Goal: Information Seeking & Learning: Learn about a topic

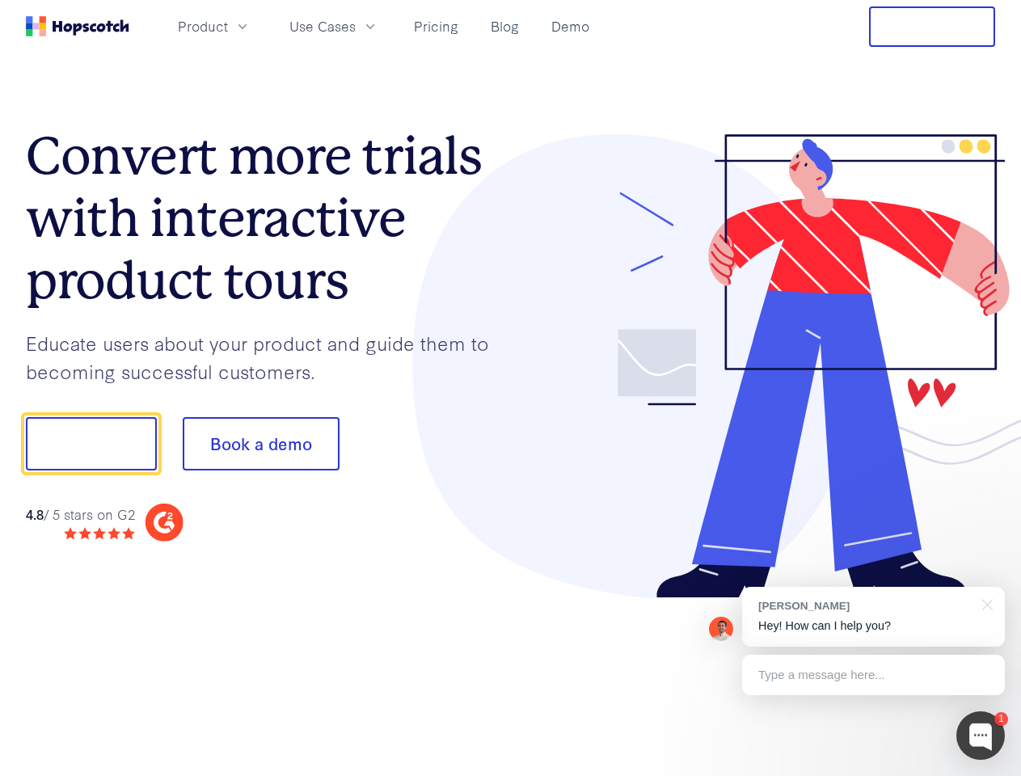
click at [511, 388] on div at bounding box center [753, 366] width 485 height 465
click at [228, 26] on span "Product" at bounding box center [203, 26] width 50 height 20
click at [356, 26] on span "Use Cases" at bounding box center [322, 26] width 66 height 20
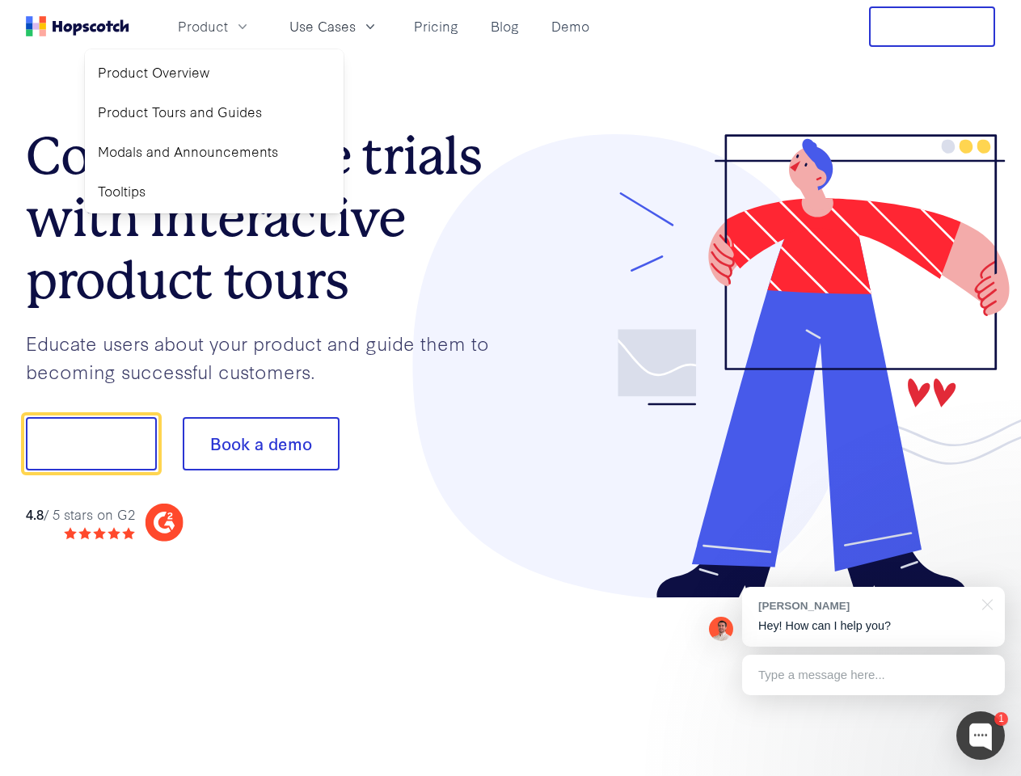
click at [932, 27] on button "Free Trial" at bounding box center [932, 26] width 126 height 40
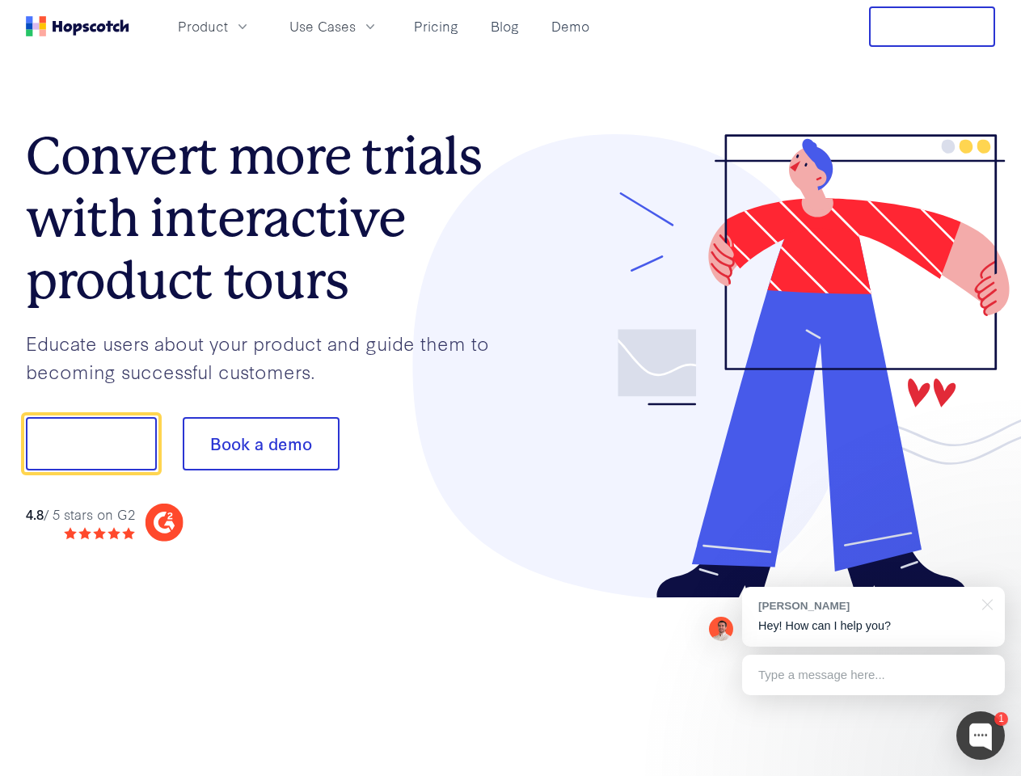
click at [90, 444] on button "Show me!" at bounding box center [91, 443] width 131 height 53
click at [260, 444] on button "Book a demo" at bounding box center [261, 443] width 157 height 53
click at [980, 735] on div at bounding box center [980, 735] width 48 height 48
click at [873, 617] on div "[PERSON_NAME] Hey! How can I help you?" at bounding box center [873, 617] width 263 height 60
click at [984, 603] on div at bounding box center [852, 550] width 303 height 322
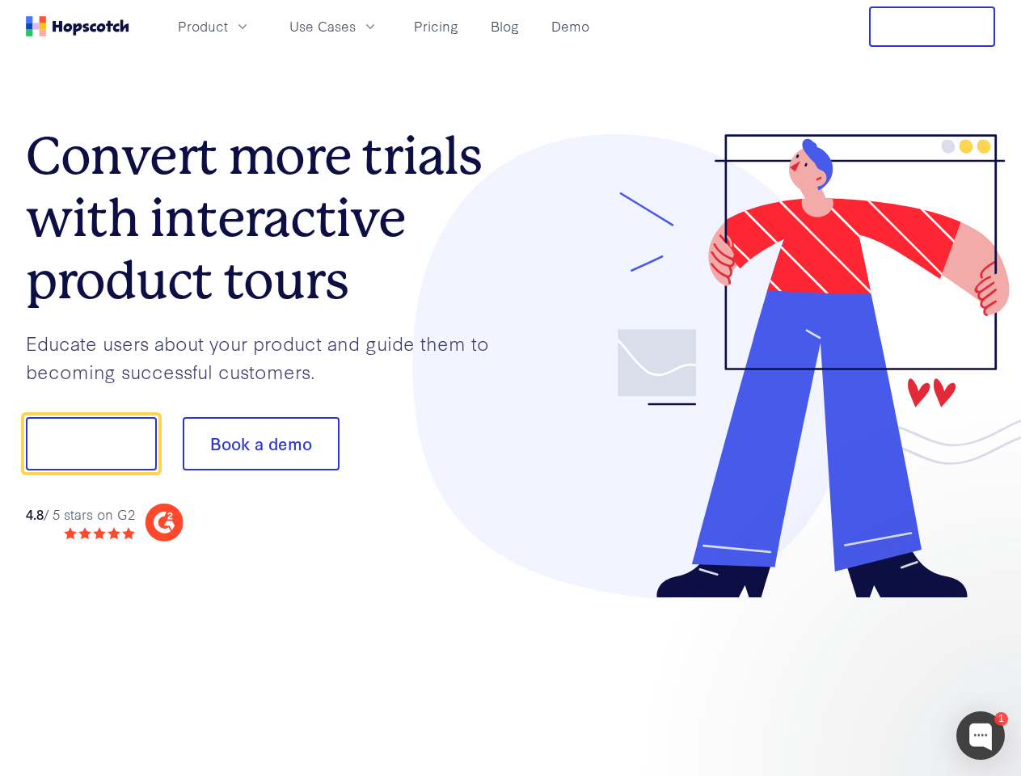
click at [873, 675] on div at bounding box center [852, 550] width 303 height 322
